Goal: Find contact information: Find contact information

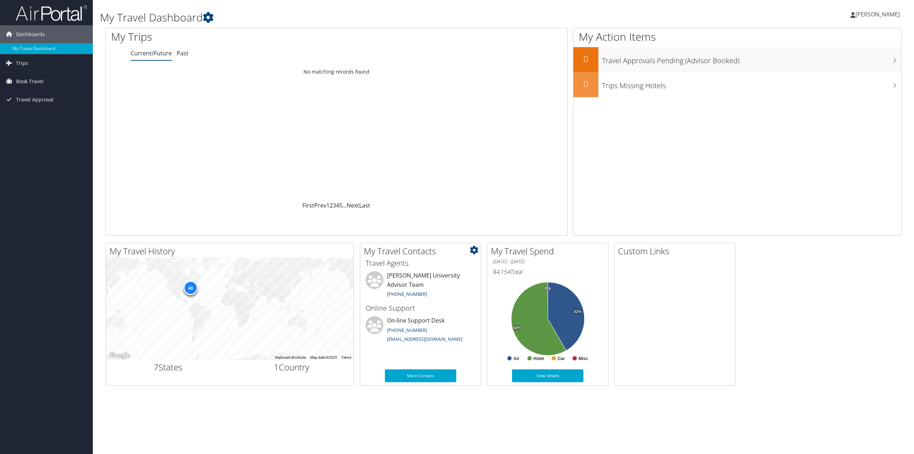
click at [398, 291] on link "[PHONE_NUMBER]" at bounding box center [407, 294] width 40 height 6
drag, startPoint x: 420, startPoint y: 285, endPoint x: 383, endPoint y: 285, distance: 37.1
click at [383, 285] on li "[PERSON_NAME] University Advisor Team [PHONE_NUMBER]" at bounding box center [420, 285] width 117 height 29
copy link "[PHONE_NUMBER]"
click at [31, 81] on span "Book Travel" at bounding box center [29, 81] width 27 height 18
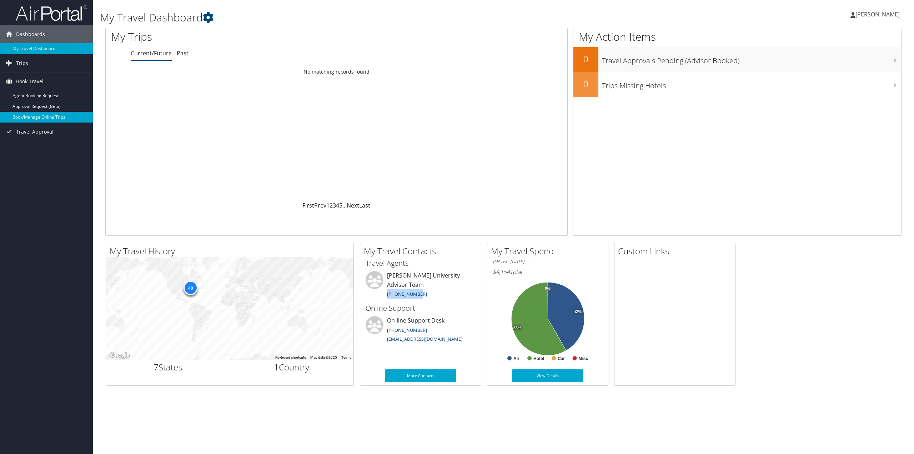
click at [36, 118] on link "Book/Manage Online Trips" at bounding box center [46, 117] width 93 height 11
